Goal: Task Accomplishment & Management: Manage account settings

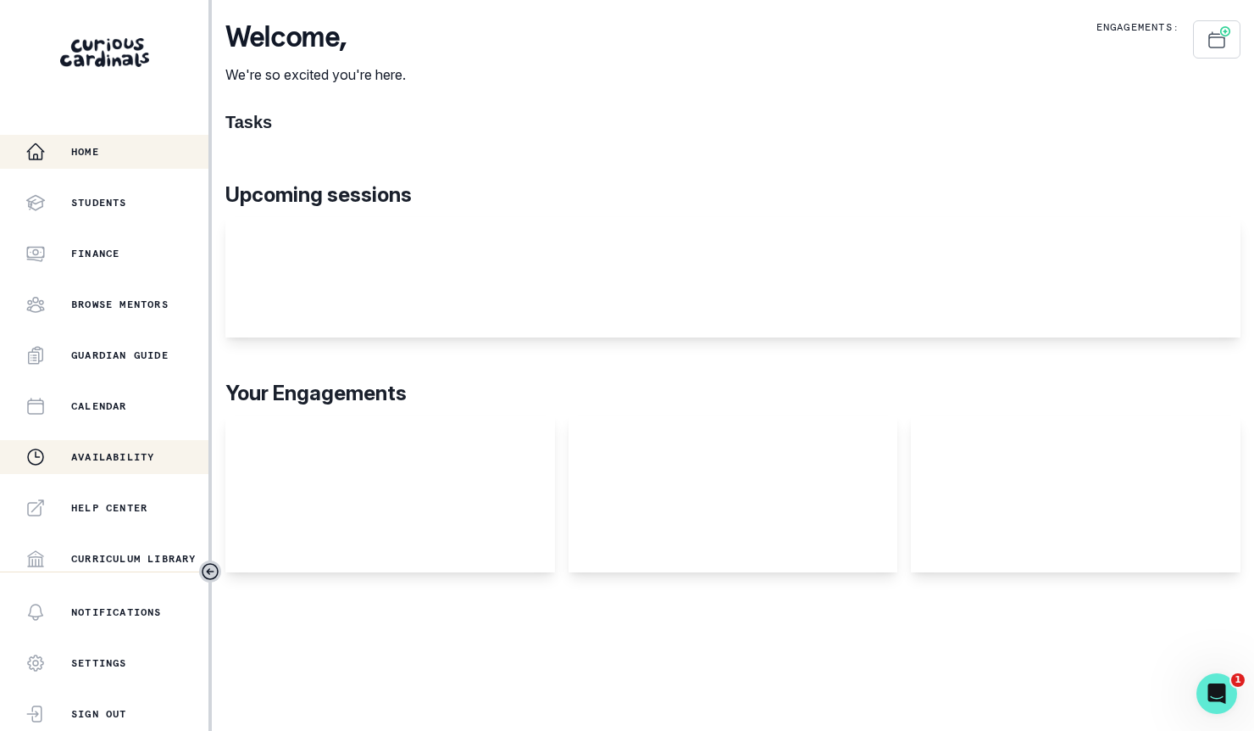
scroll to position [359, 0]
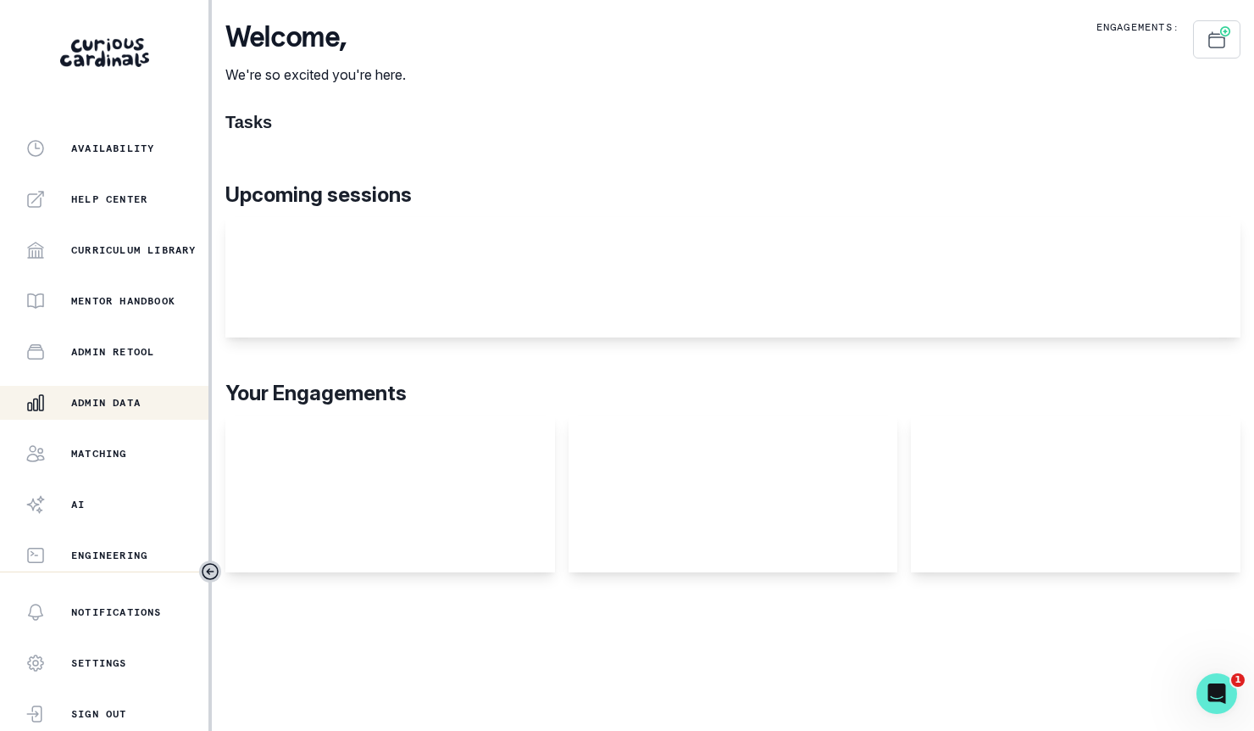
click at [144, 417] on button "Admin Data" at bounding box center [104, 403] width 209 height 34
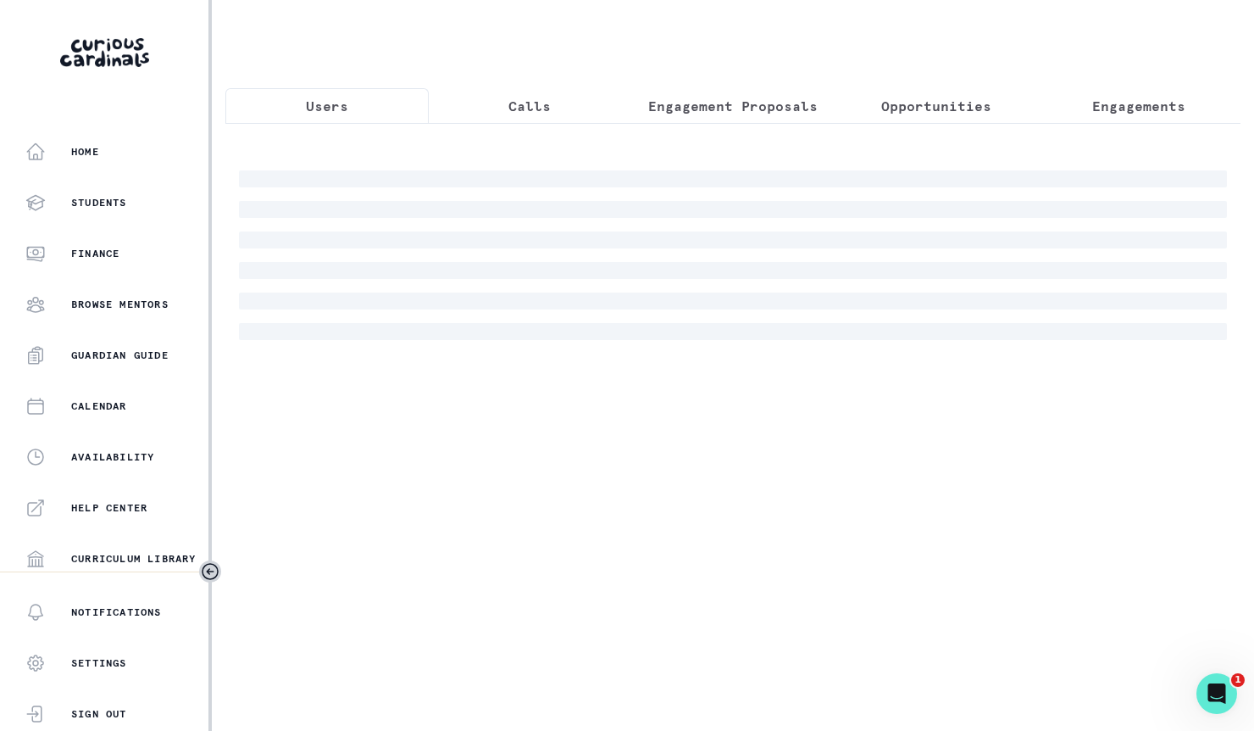
click at [598, 164] on div at bounding box center [732, 238] width 1015 height 231
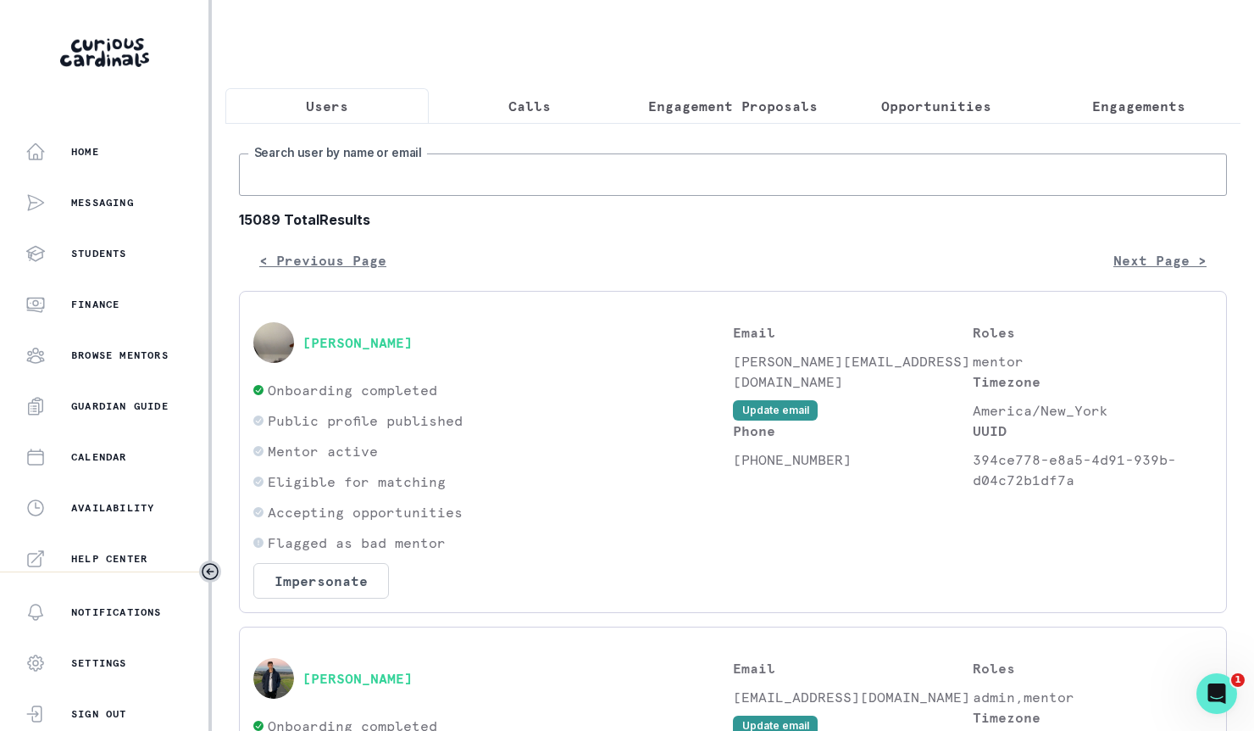
click at [599, 175] on input "Search user by name or email" at bounding box center [733, 174] width 988 height 42
type input "[PERSON_NAME]"
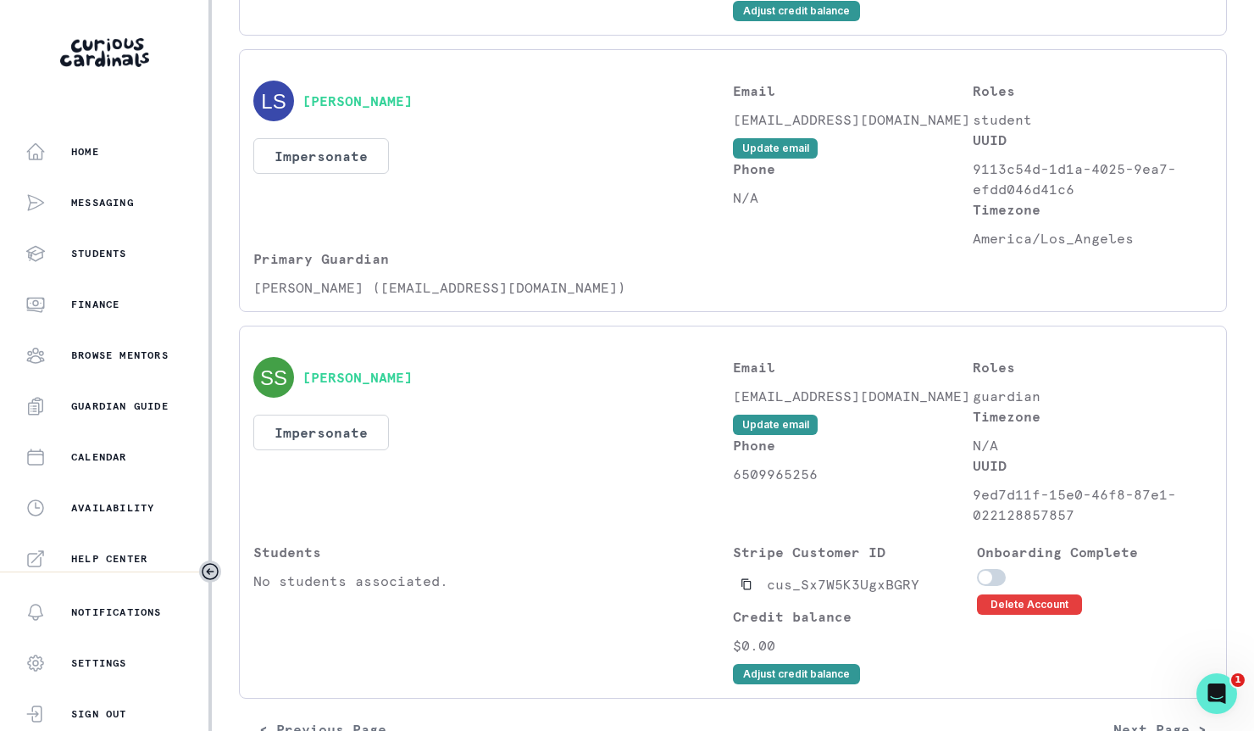
scroll to position [672, 0]
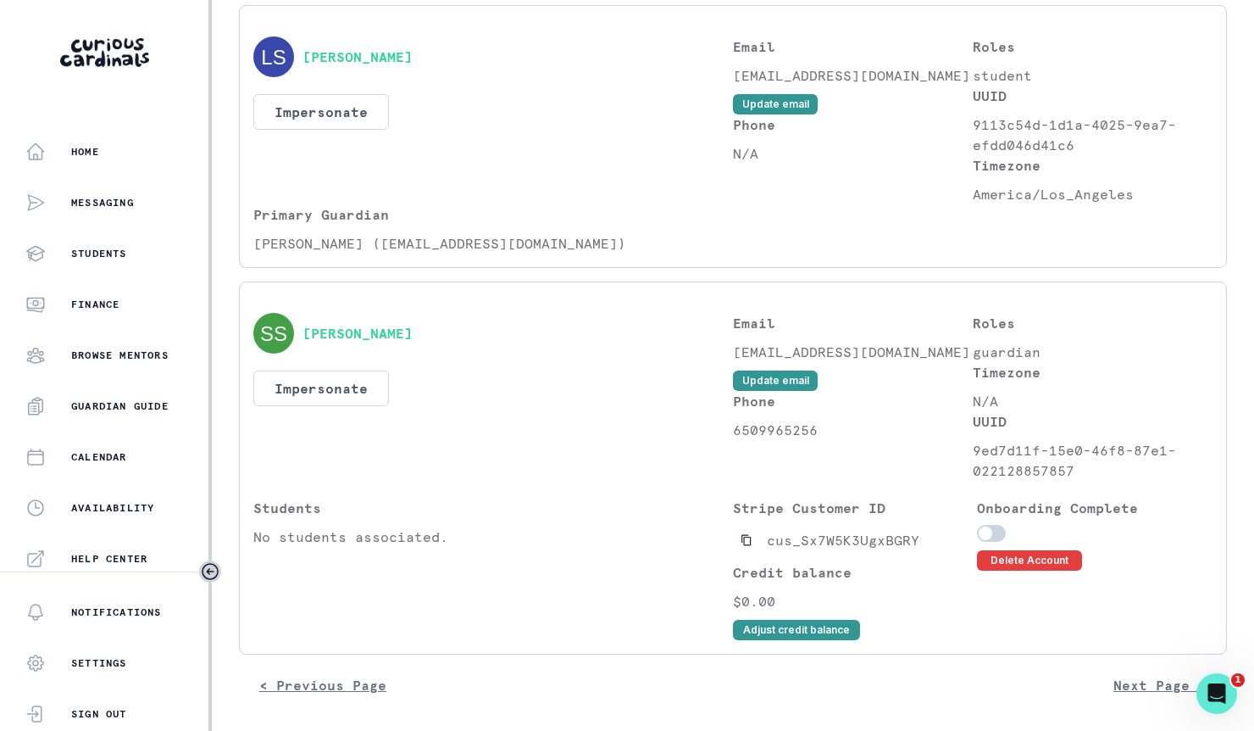
click at [830, 348] on p "[EMAIL_ADDRESS][DOMAIN_NAME]" at bounding box center [853, 352] width 240 height 20
copy div "[EMAIL_ADDRESS][DOMAIN_NAME] Update email"
click at [1015, 554] on button "Delete Account" at bounding box center [1029, 560] width 105 height 20
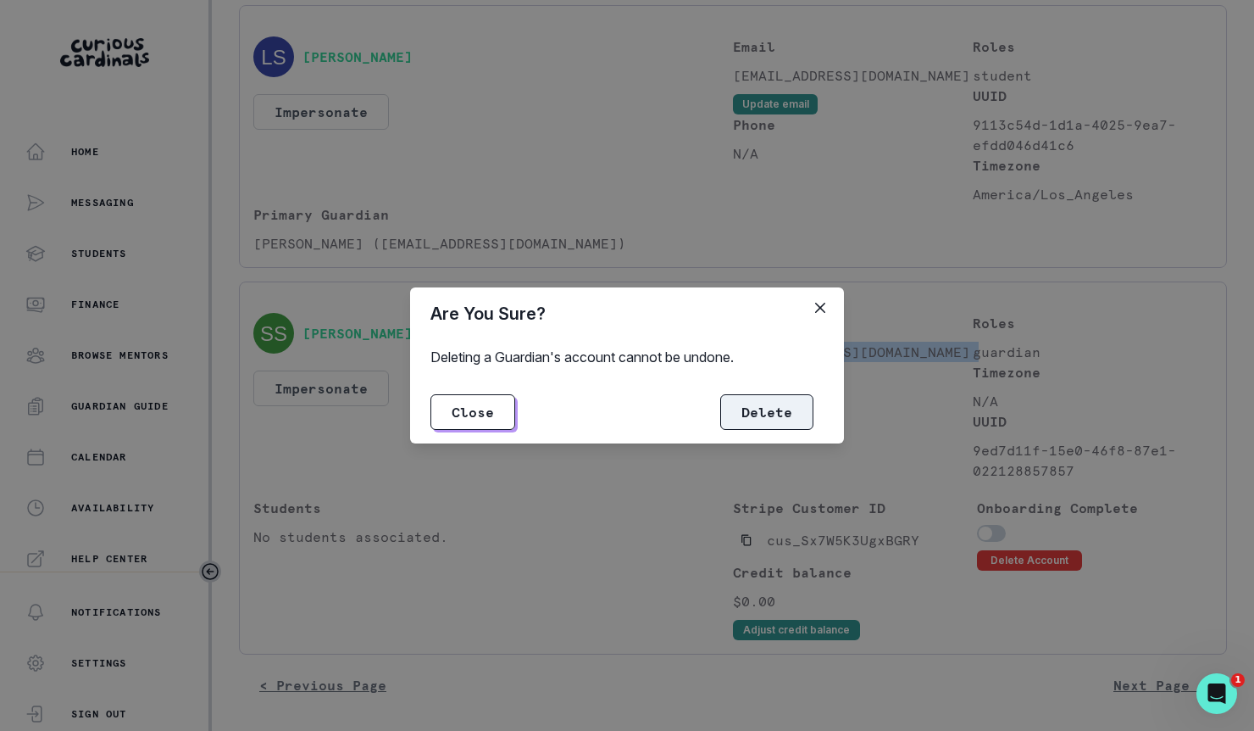
click at [781, 424] on button "Delete" at bounding box center [766, 412] width 93 height 36
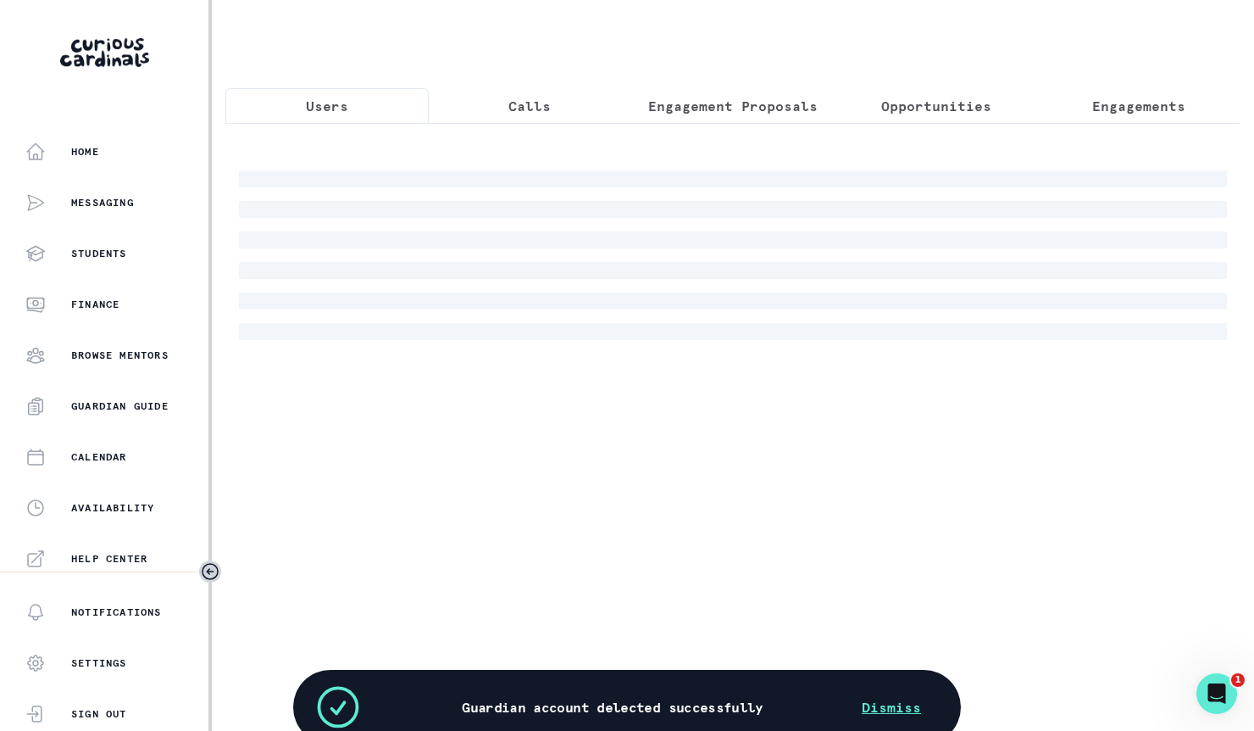
scroll to position [0, 0]
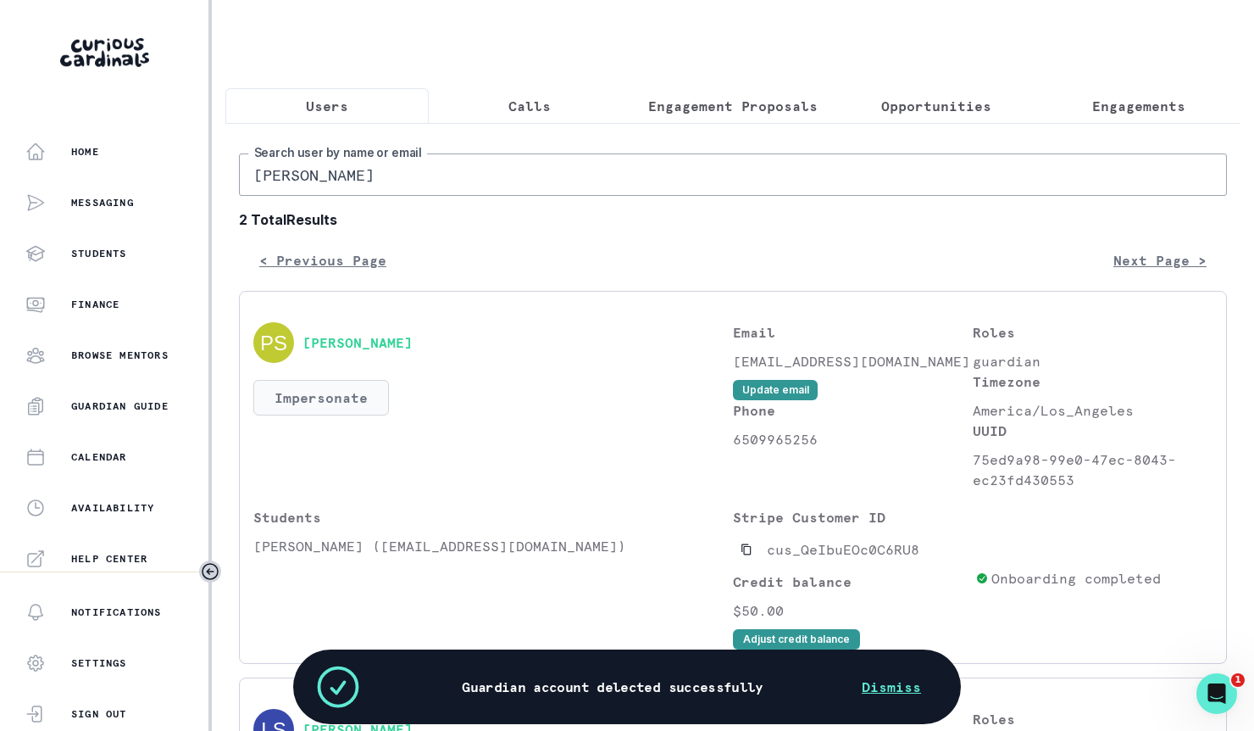
click at [351, 380] on button "Impersonate" at bounding box center [321, 398] width 136 height 36
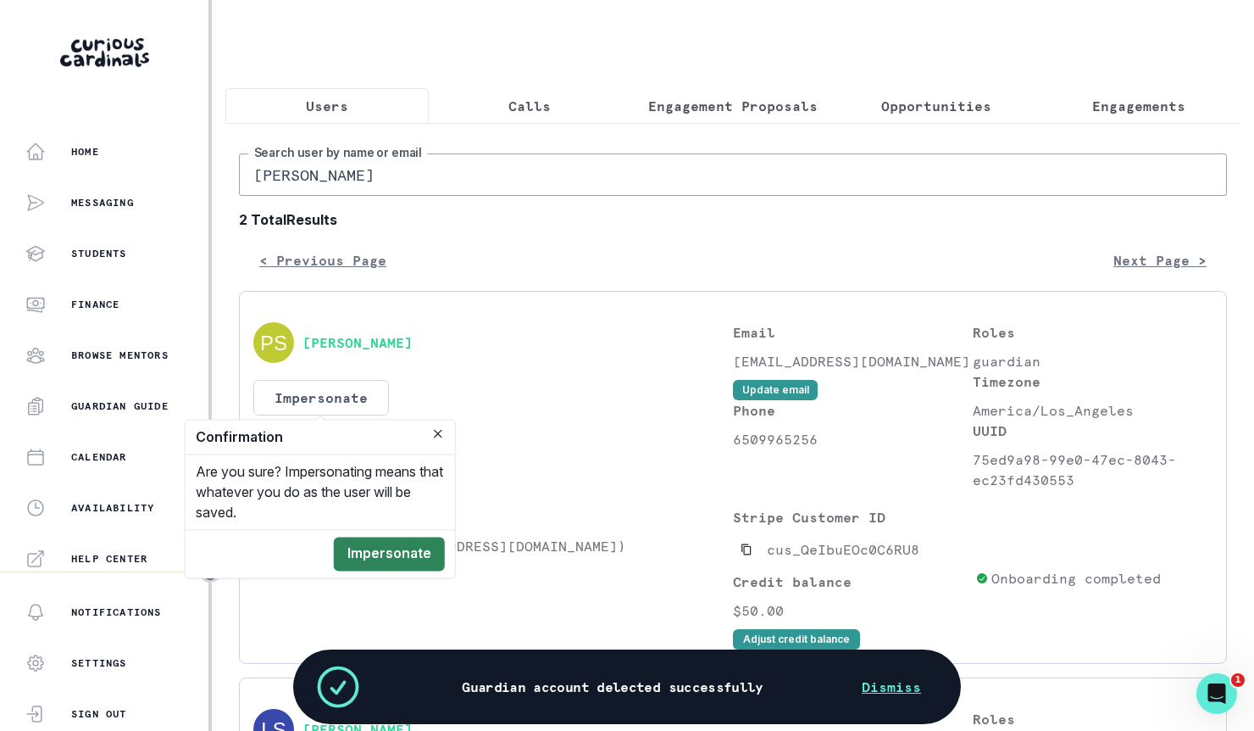
click at [414, 545] on button "Impersonate" at bounding box center [389, 554] width 111 height 34
